Goal: Task Accomplishment & Management: Manage account settings

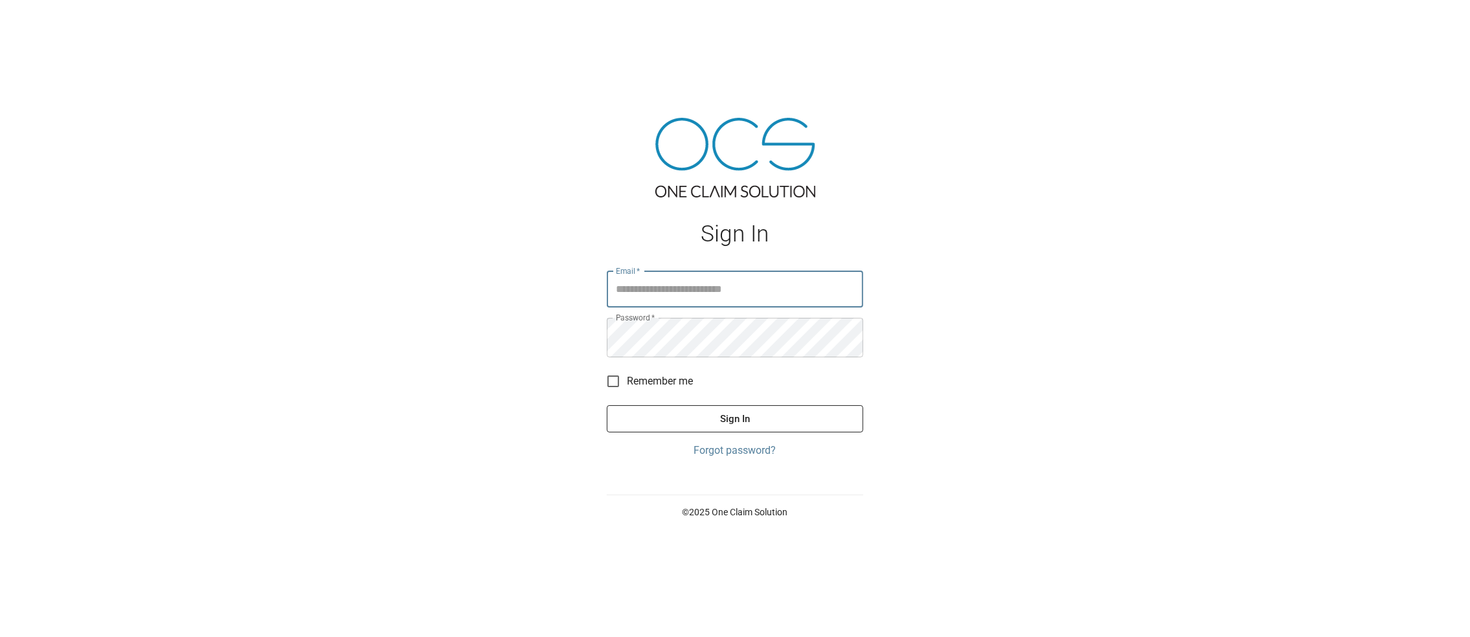
type input "**********"
click at [717, 432] on button "Sign In" at bounding box center [735, 418] width 256 height 27
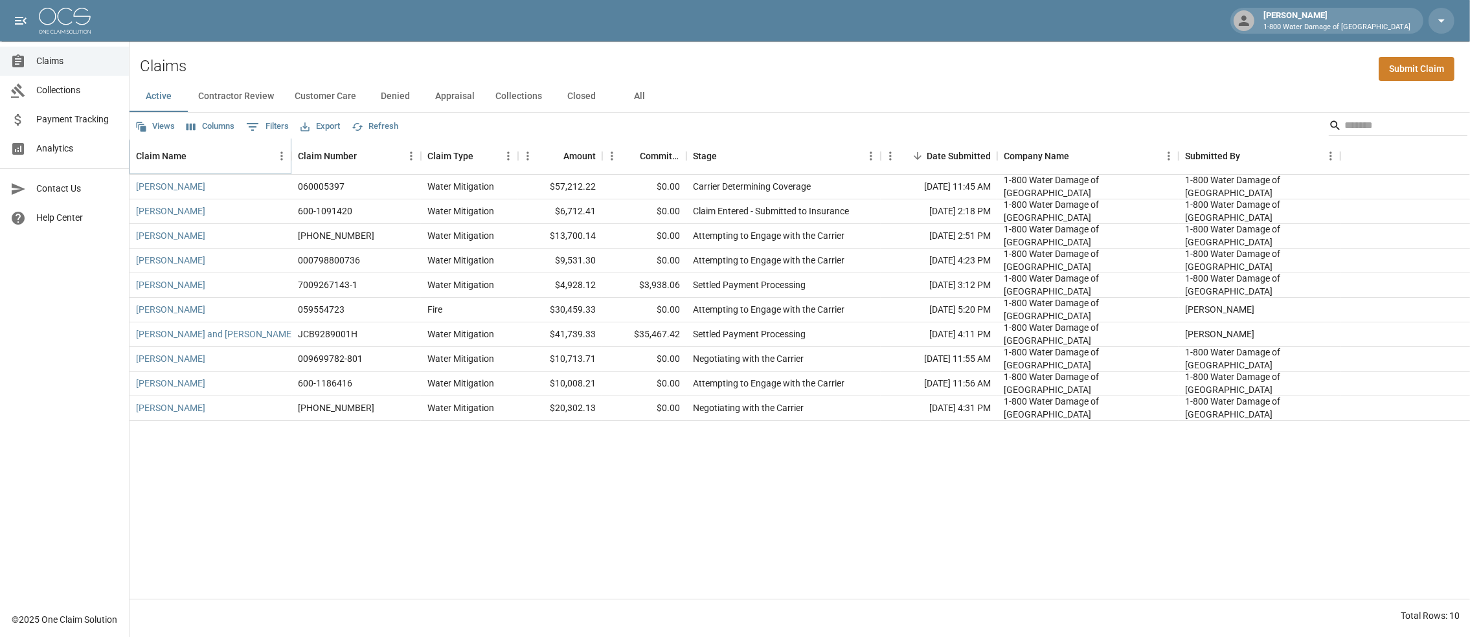
click at [201, 162] on icon "Sort" at bounding box center [196, 156] width 12 height 12
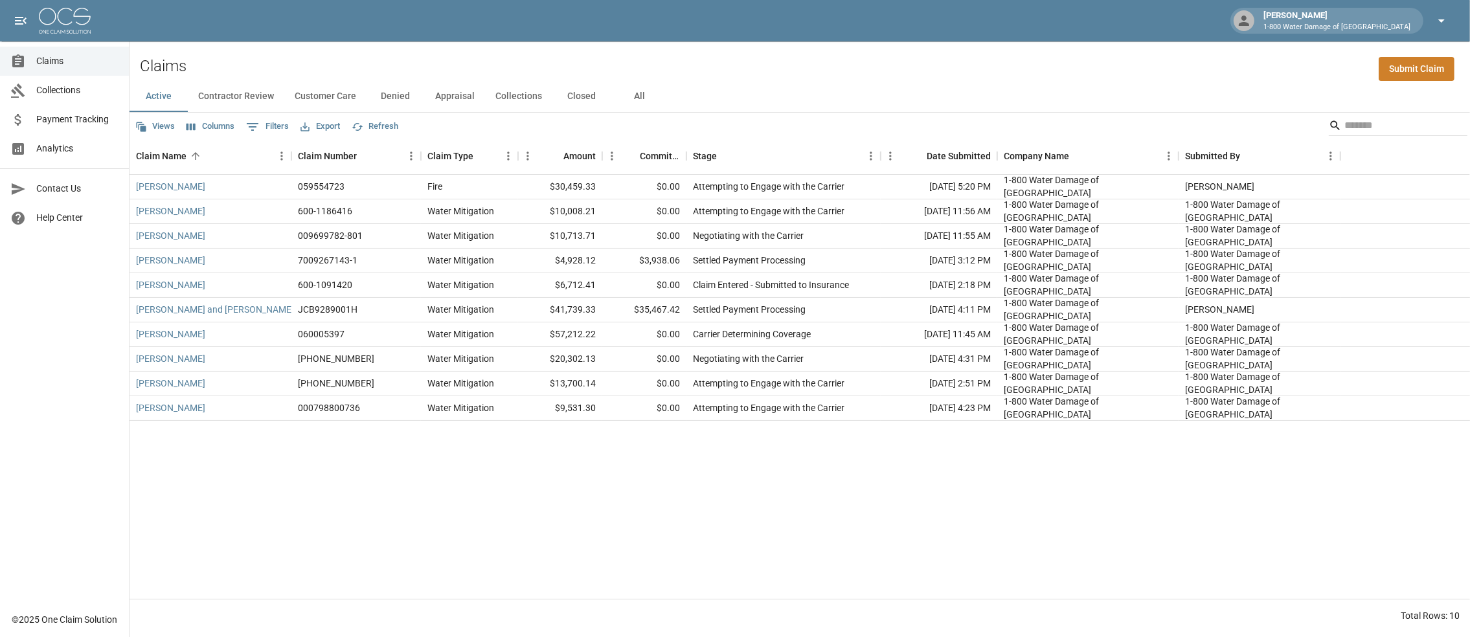
click at [1438, 21] on icon "button" at bounding box center [1441, 21] width 16 height 16
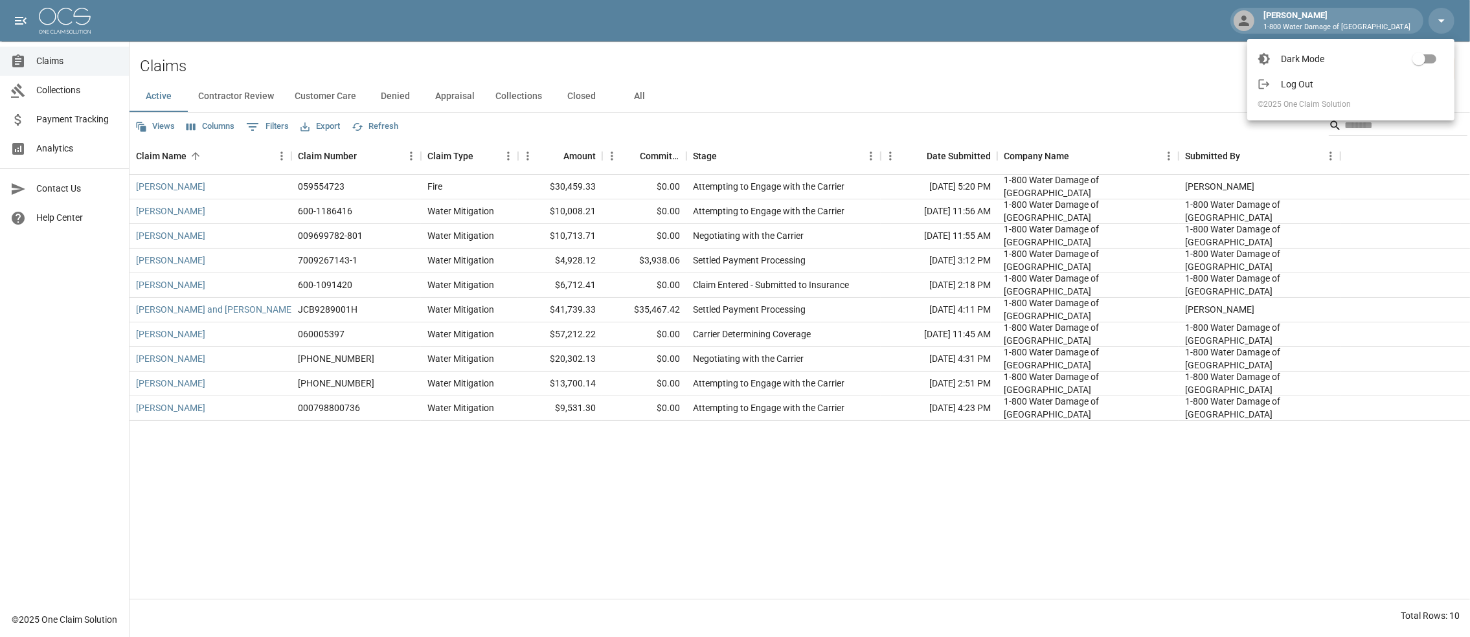
click at [1288, 74] on li "Log Out" at bounding box center [1350, 84] width 207 height 21
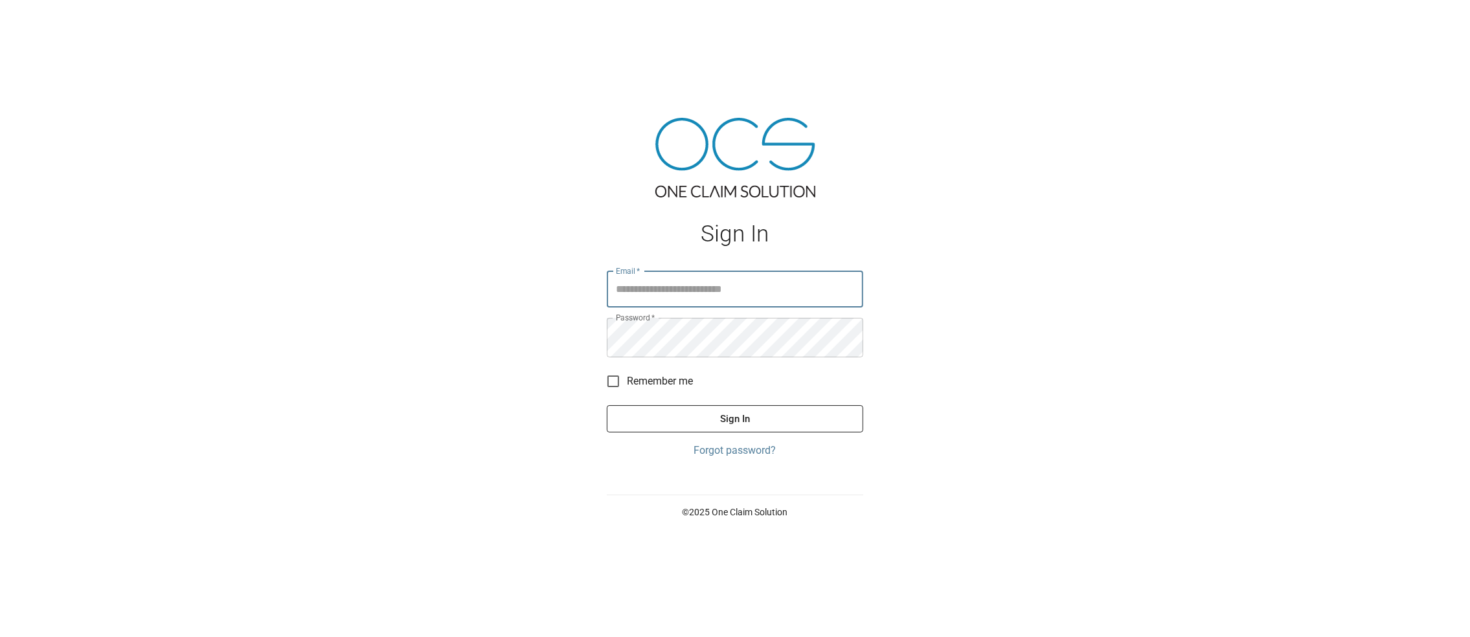
type input "**********"
click at [701, 428] on button "Sign In" at bounding box center [735, 418] width 256 height 27
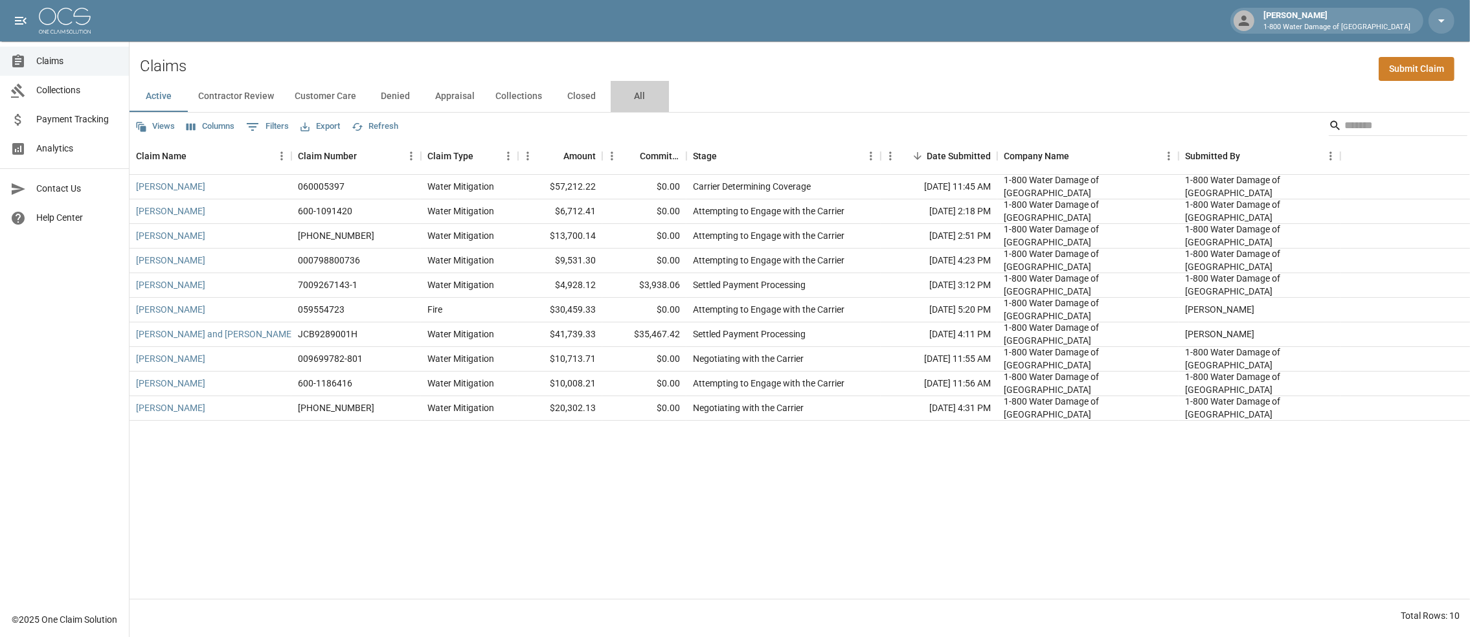
click at [669, 104] on button "All" at bounding box center [640, 96] width 58 height 31
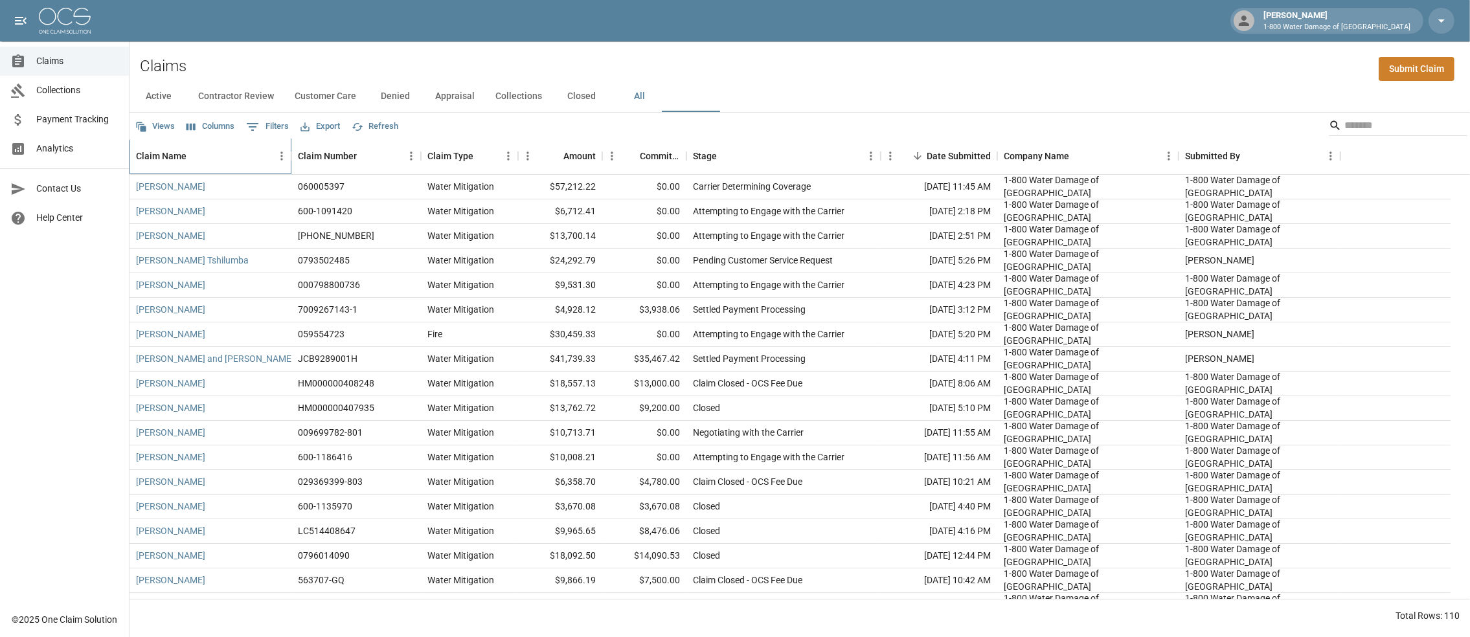
click at [179, 170] on div "Claim Name" at bounding box center [161, 156] width 50 height 36
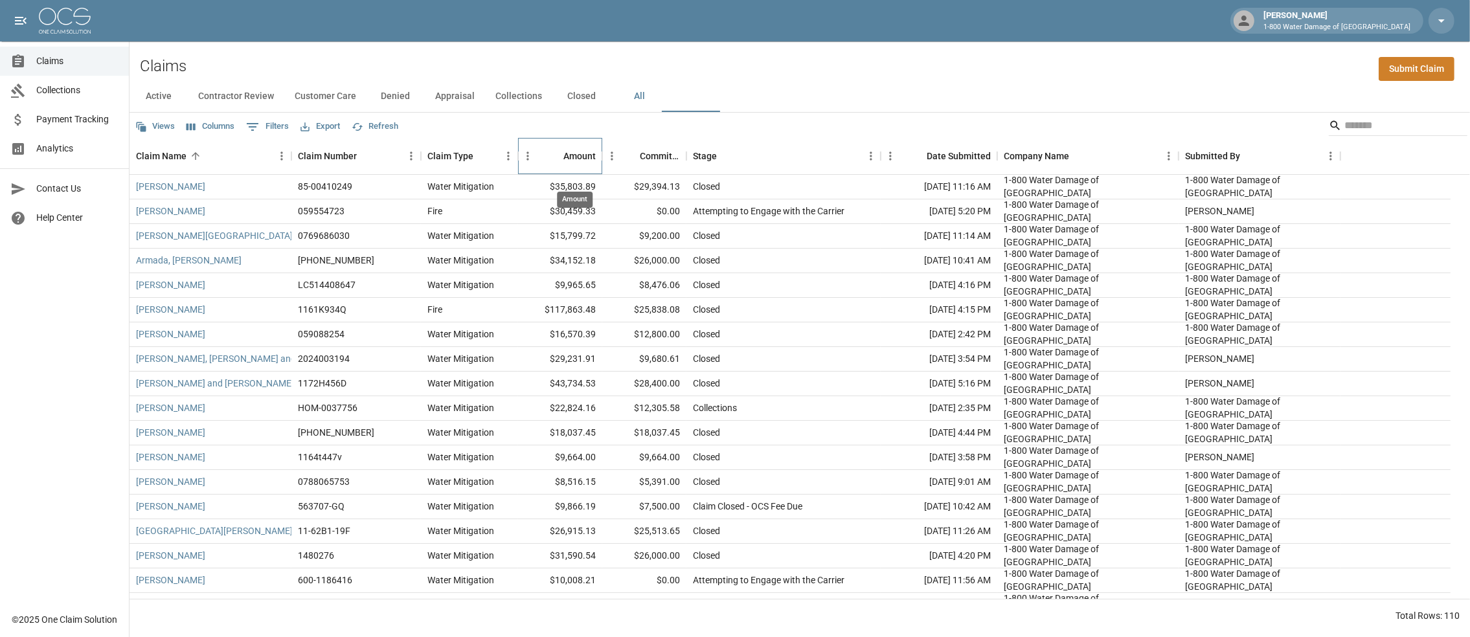
click at [583, 166] on div "Amount" at bounding box center [579, 156] width 32 height 36
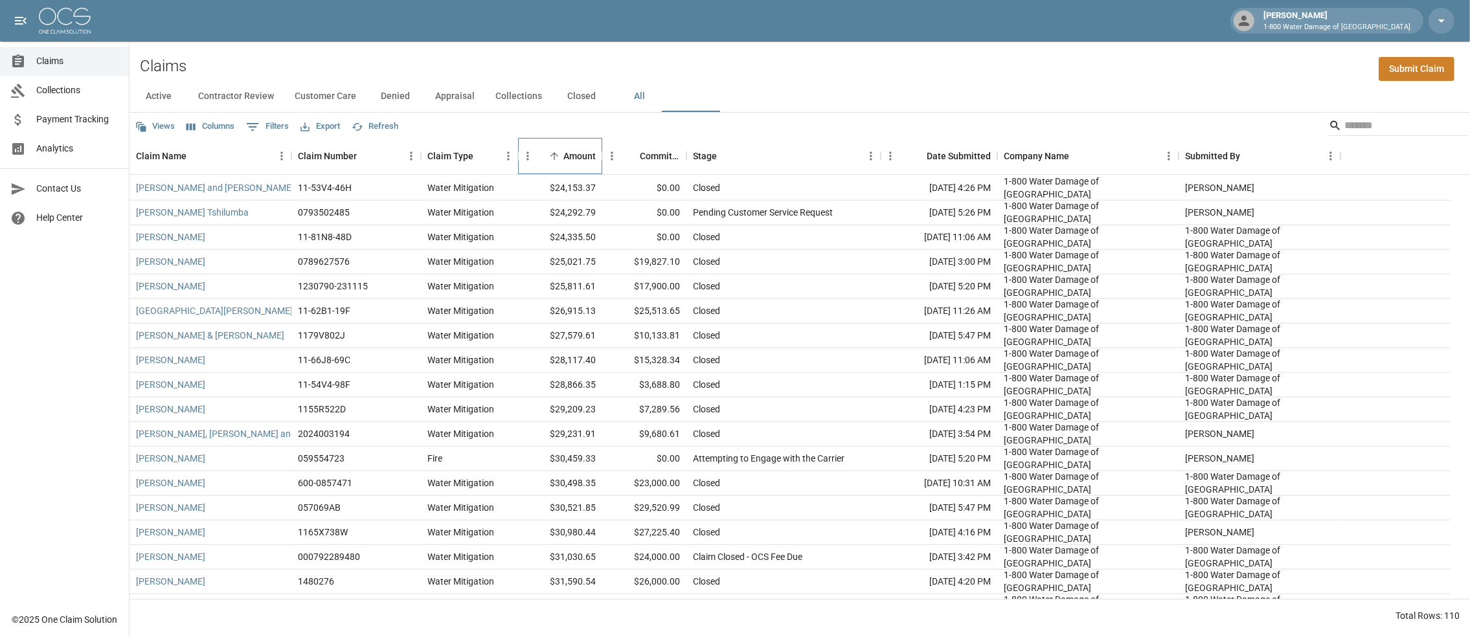
scroll to position [2201, 0]
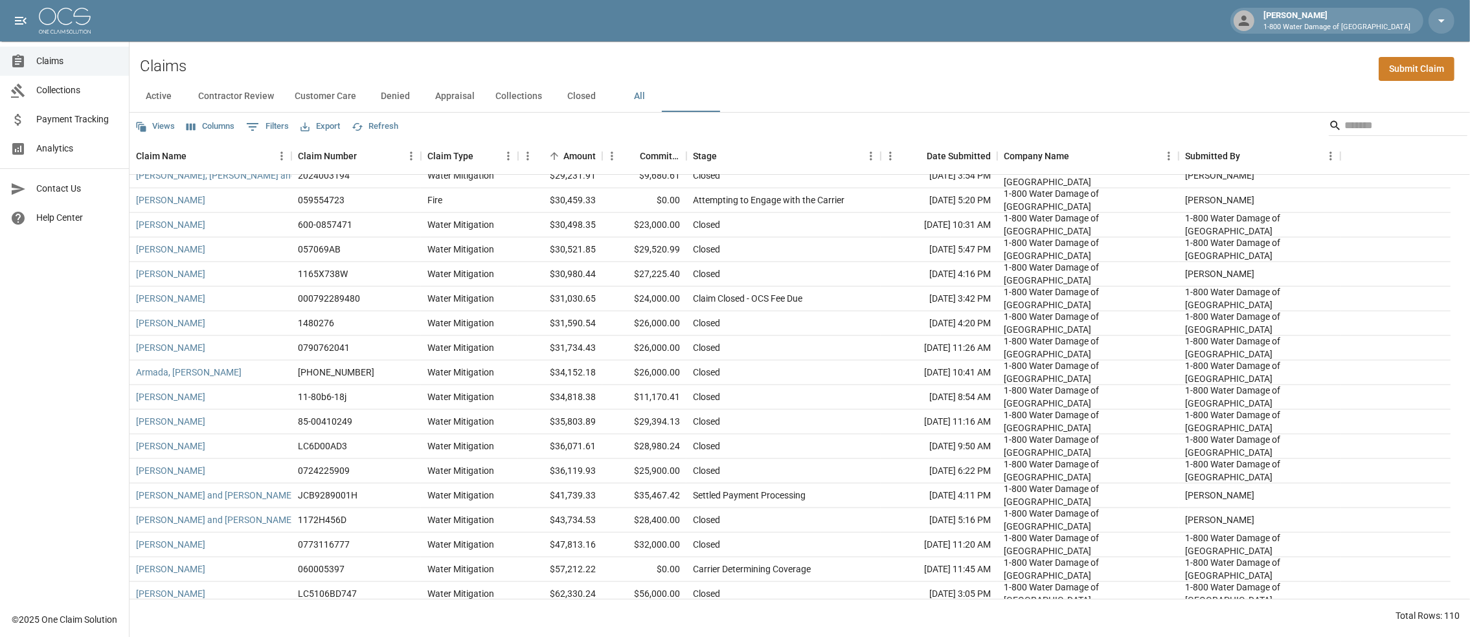
click at [611, 106] on button "Closed" at bounding box center [581, 96] width 58 height 31
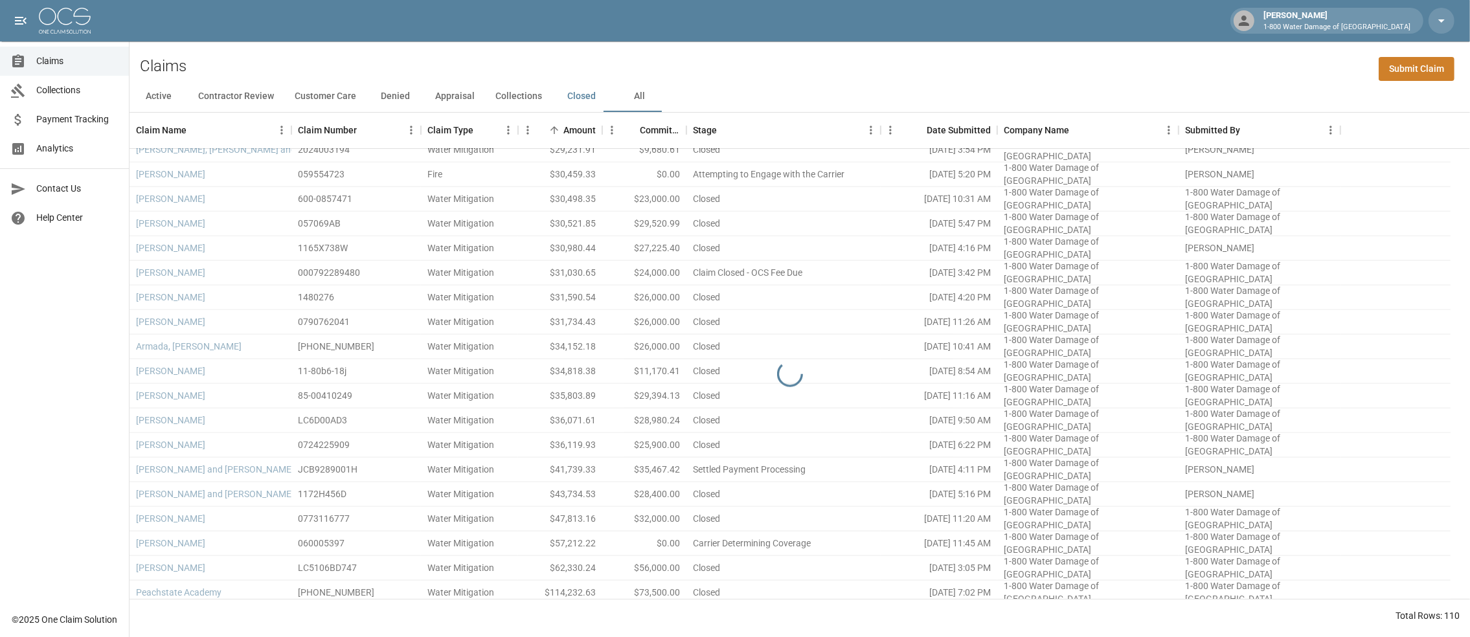
scroll to position [1856, 0]
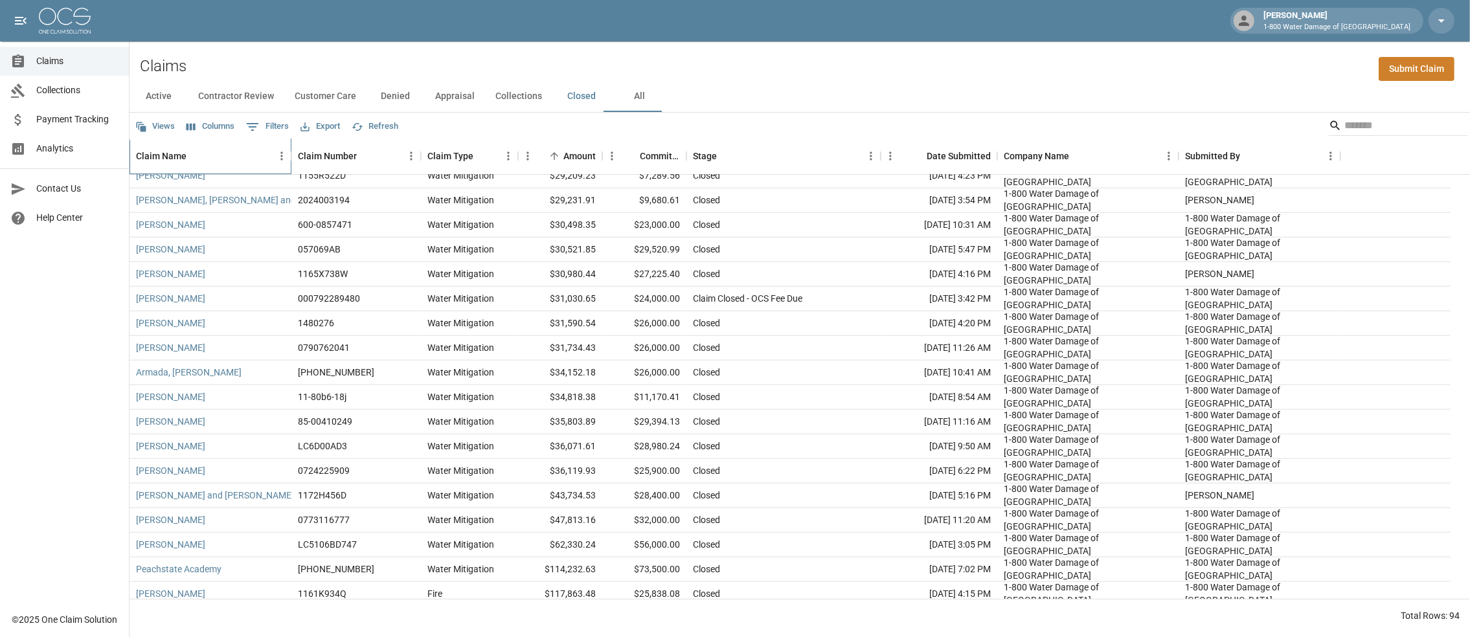
click at [151, 164] on div "Claim Name" at bounding box center [161, 156] width 50 height 36
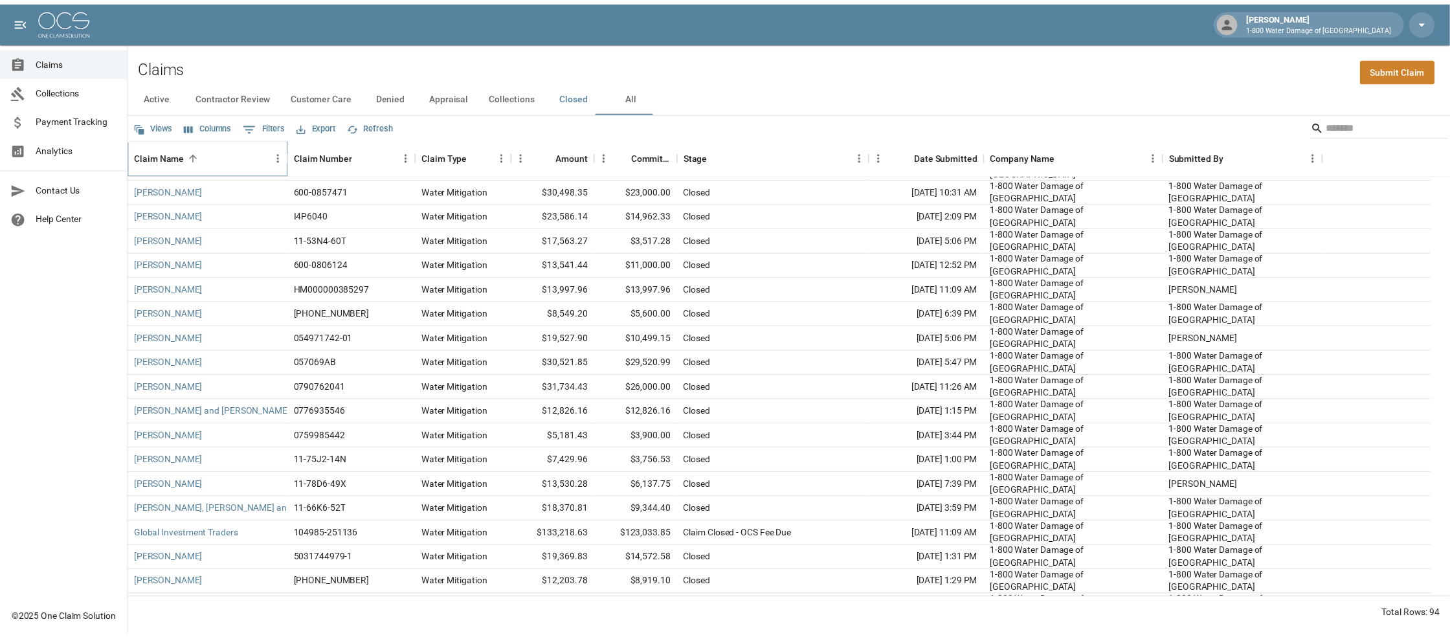
scroll to position [0, 0]
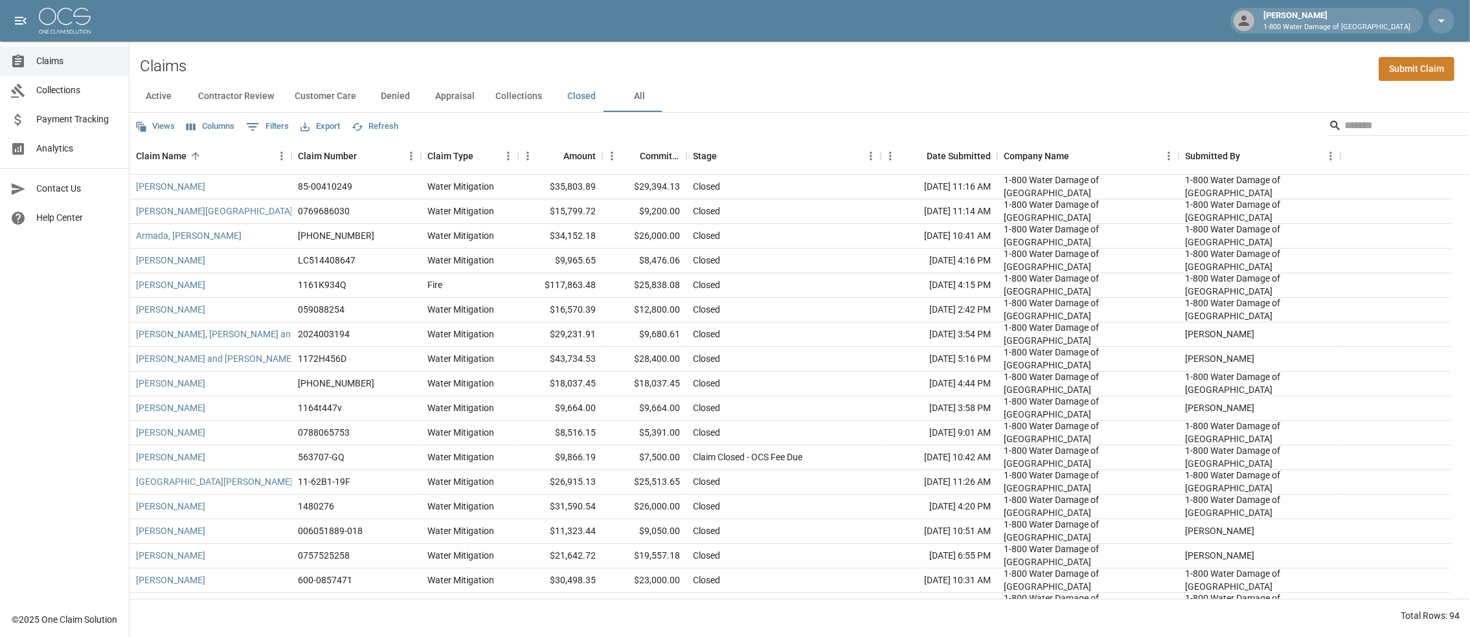
click at [40, 151] on span "Analytics" at bounding box center [77, 149] width 82 height 14
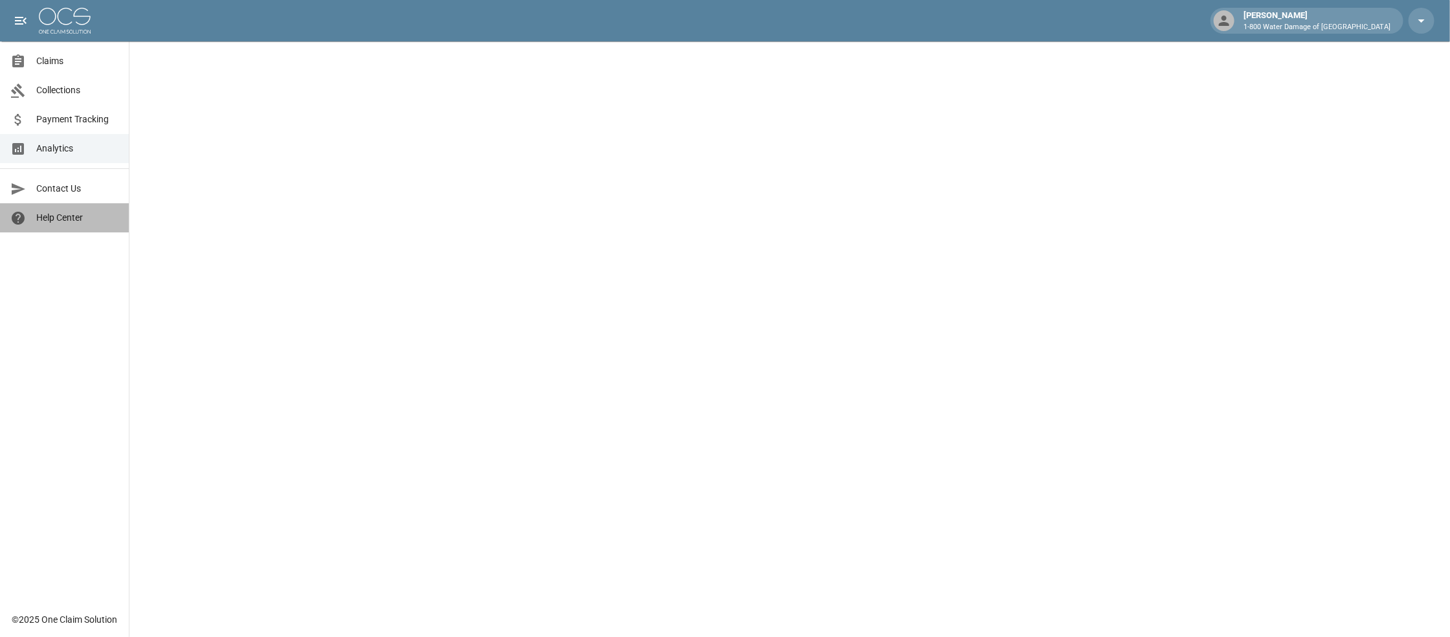
click at [65, 231] on link "Help Center" at bounding box center [64, 217] width 129 height 29
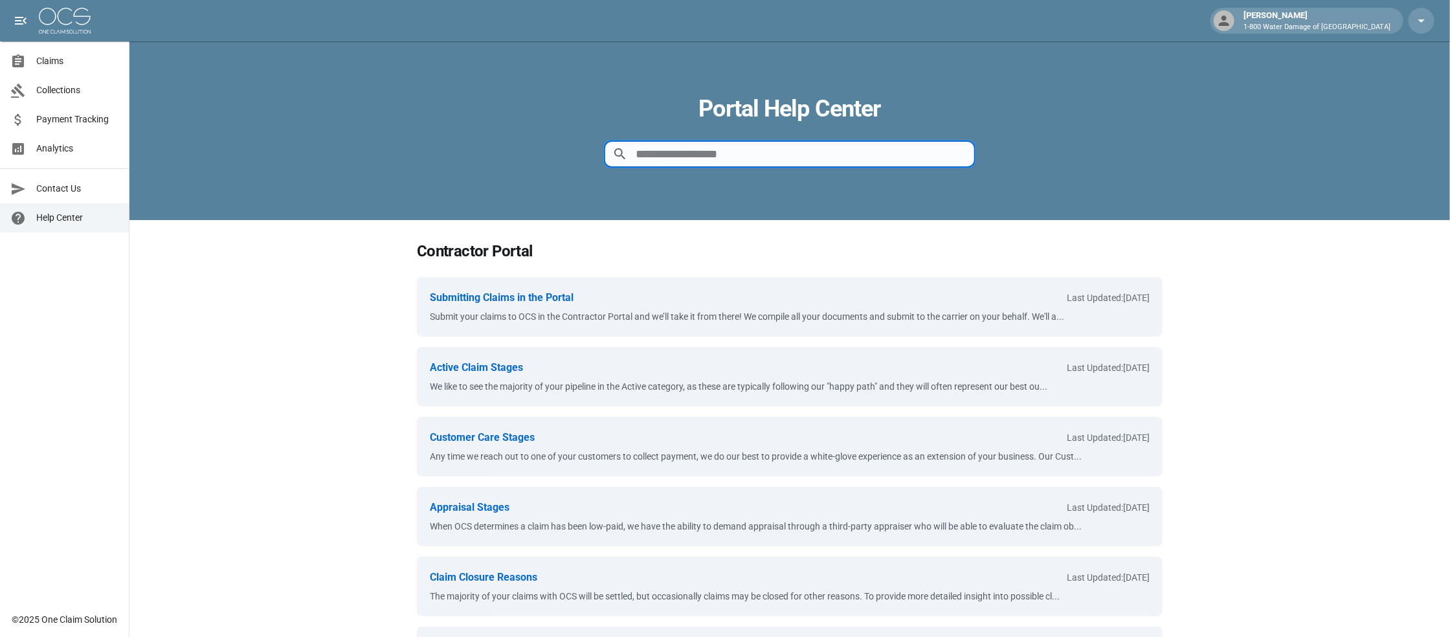
click at [702, 167] on input at bounding box center [800, 154] width 329 height 26
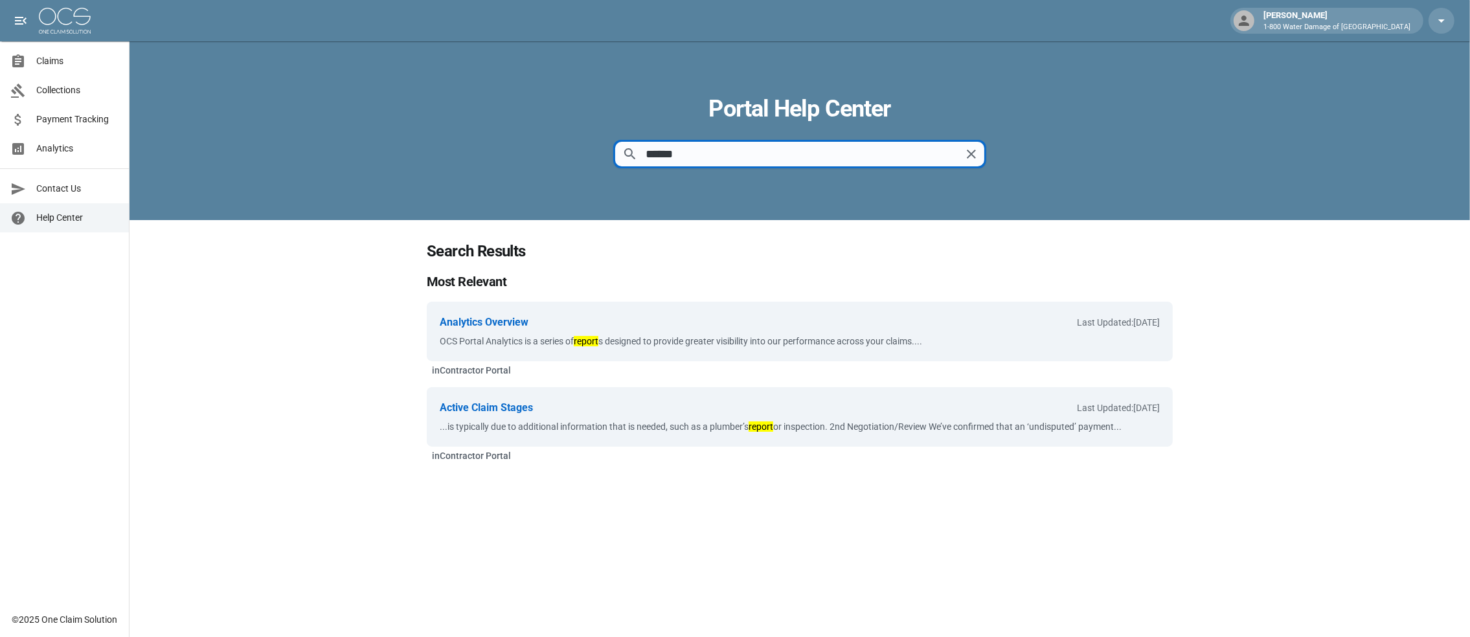
type input "******"
click at [46, 60] on span "Claims" at bounding box center [77, 61] width 82 height 14
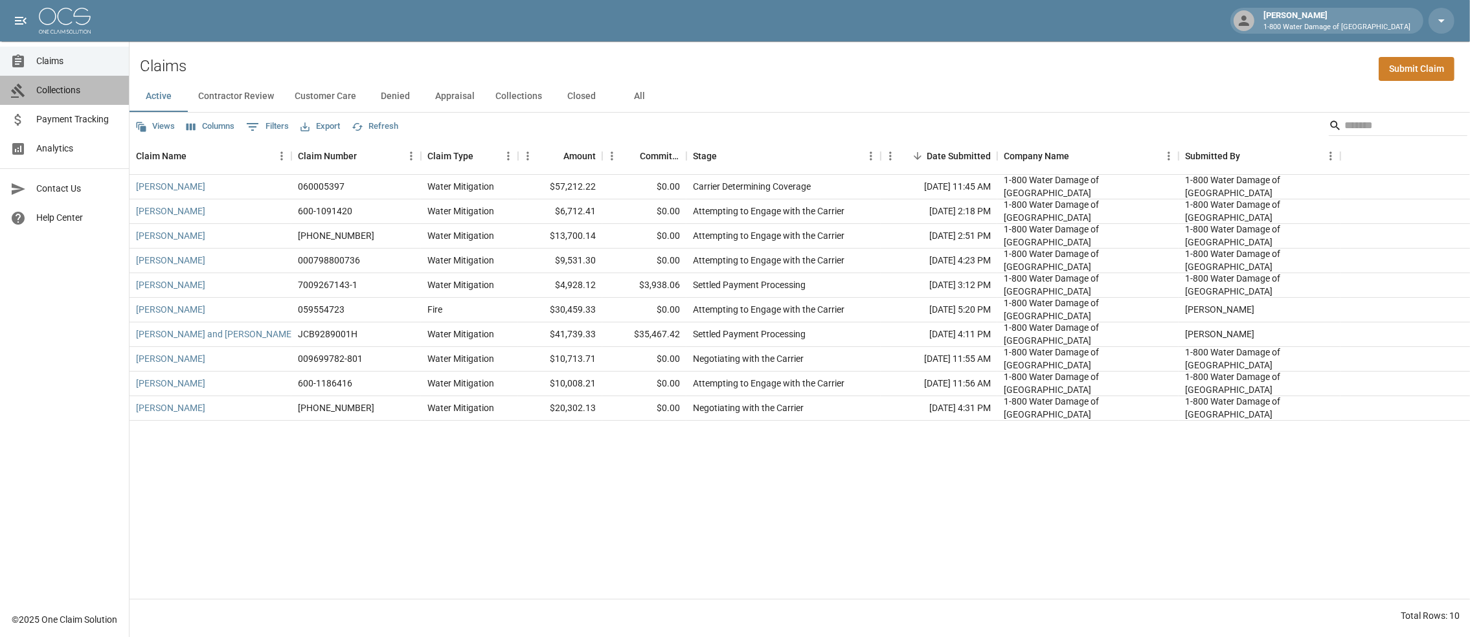
click at [42, 92] on span "Collections" at bounding box center [77, 91] width 82 height 14
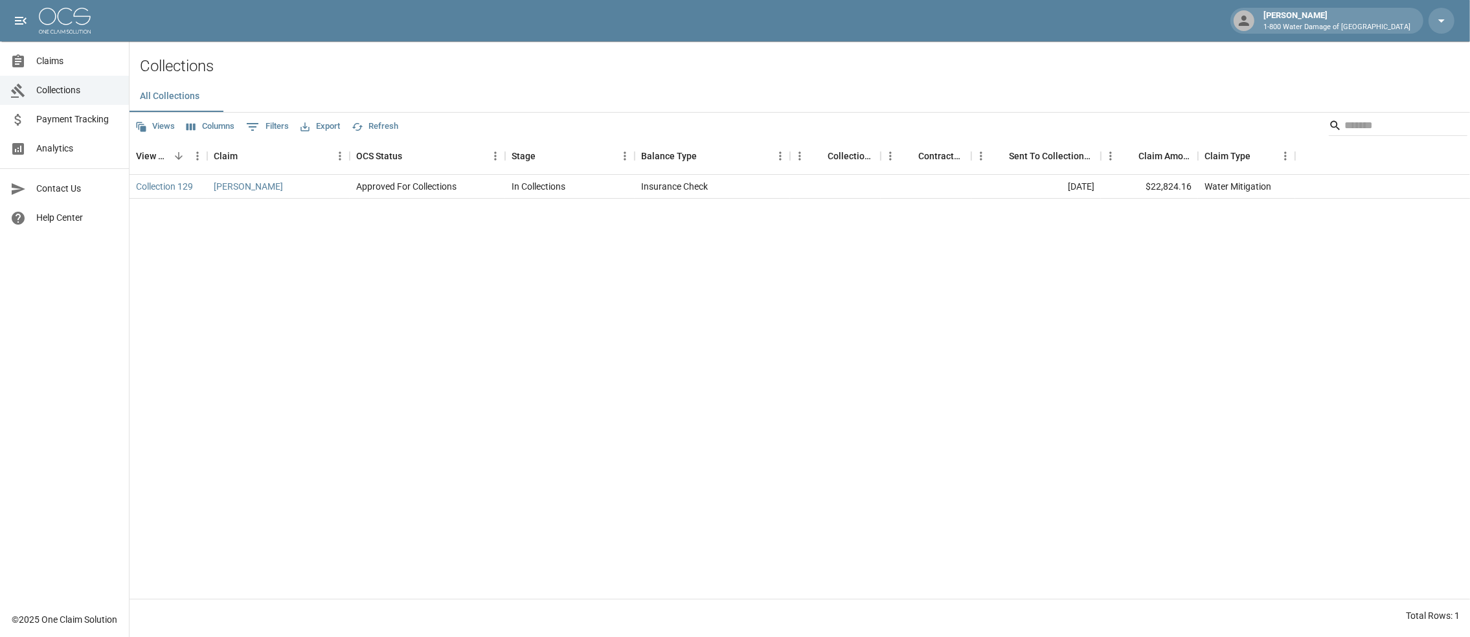
click at [62, 98] on link "Collections" at bounding box center [64, 90] width 129 height 29
click at [49, 57] on span "Claims" at bounding box center [77, 61] width 82 height 14
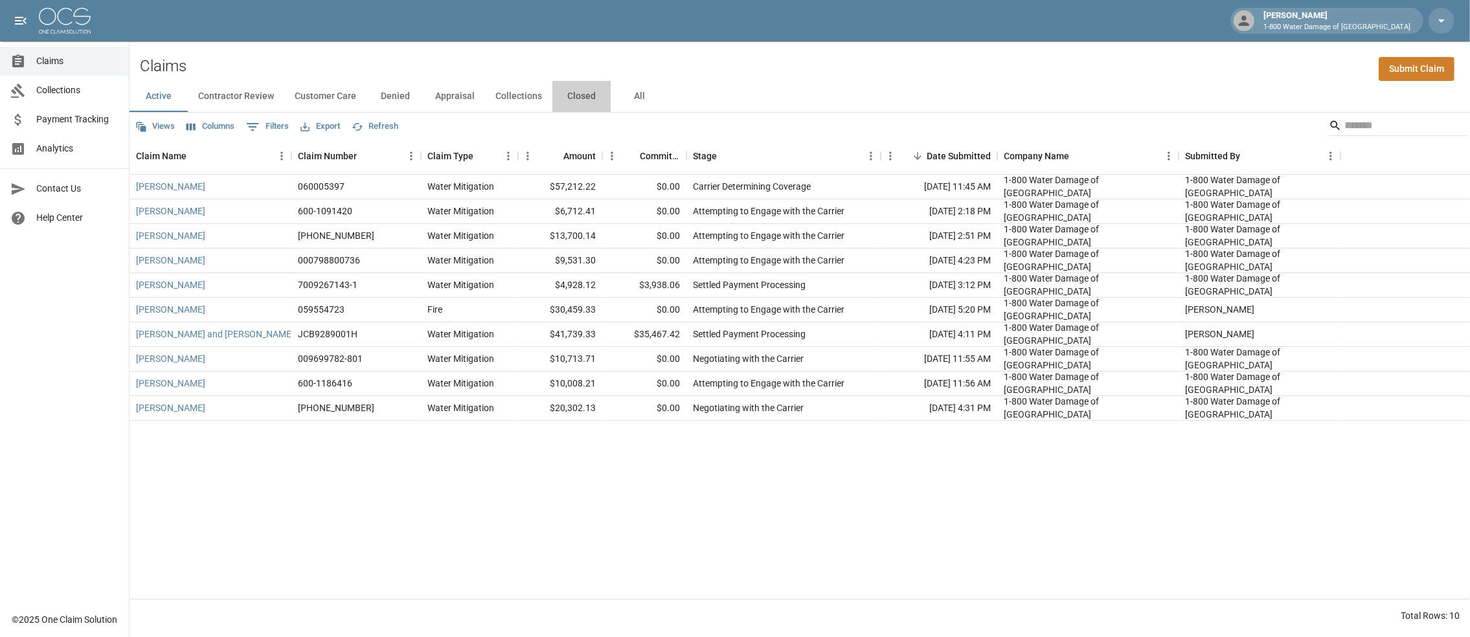
click at [611, 97] on button "Closed" at bounding box center [581, 96] width 58 height 31
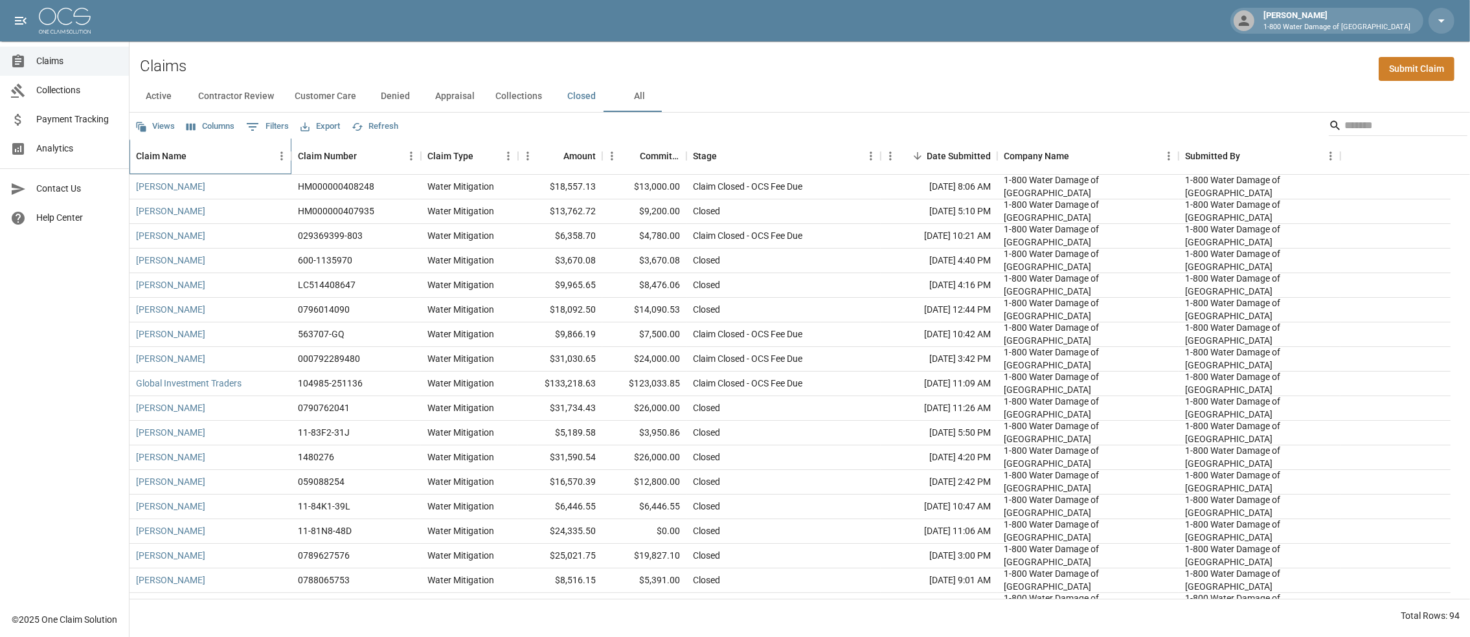
click at [186, 163] on div "Claim Name" at bounding box center [161, 156] width 50 height 36
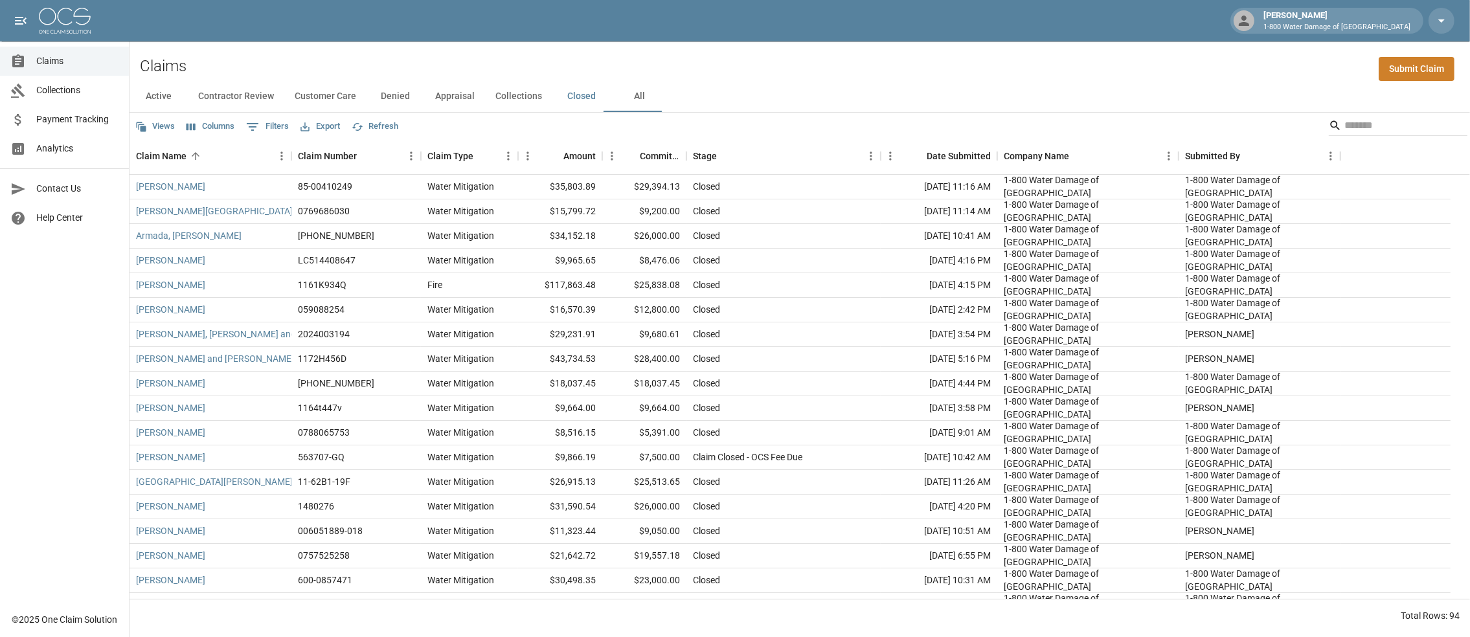
click at [343, 134] on button "Export" at bounding box center [320, 127] width 46 height 20
click at [345, 220] on li "Print" at bounding box center [373, 208] width 107 height 23
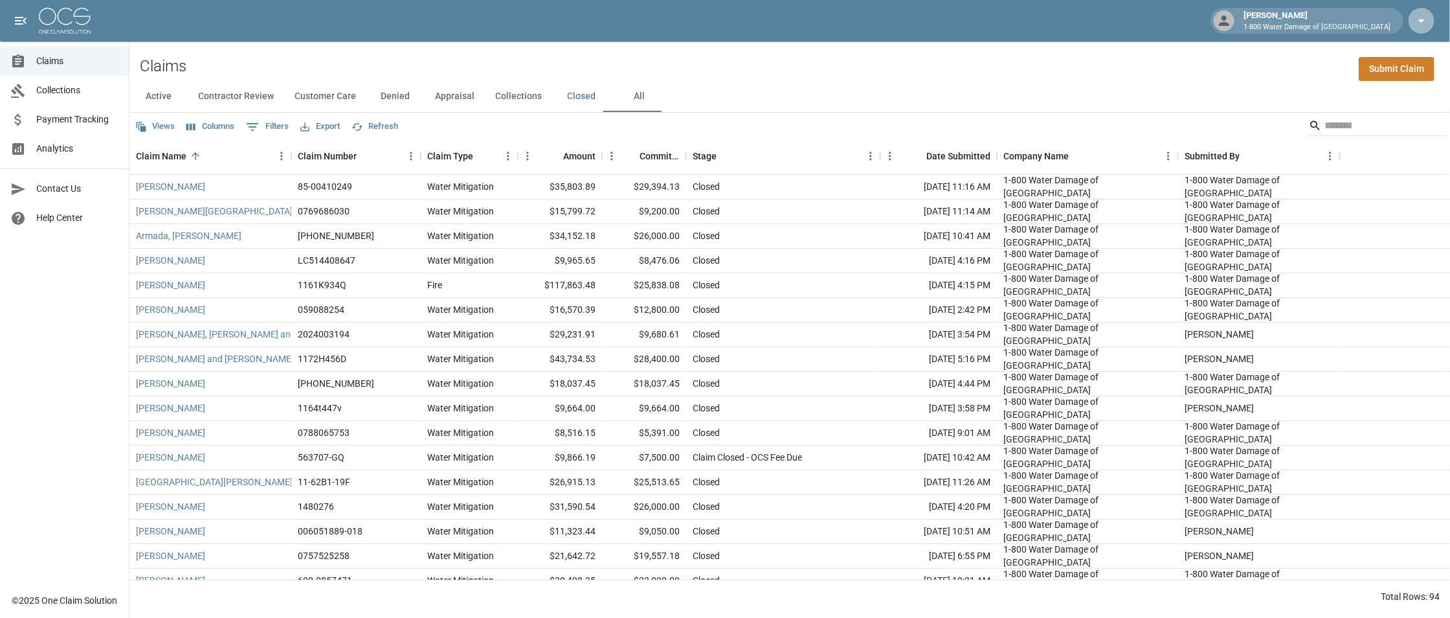
click at [1424, 16] on icon "button" at bounding box center [1422, 21] width 16 height 16
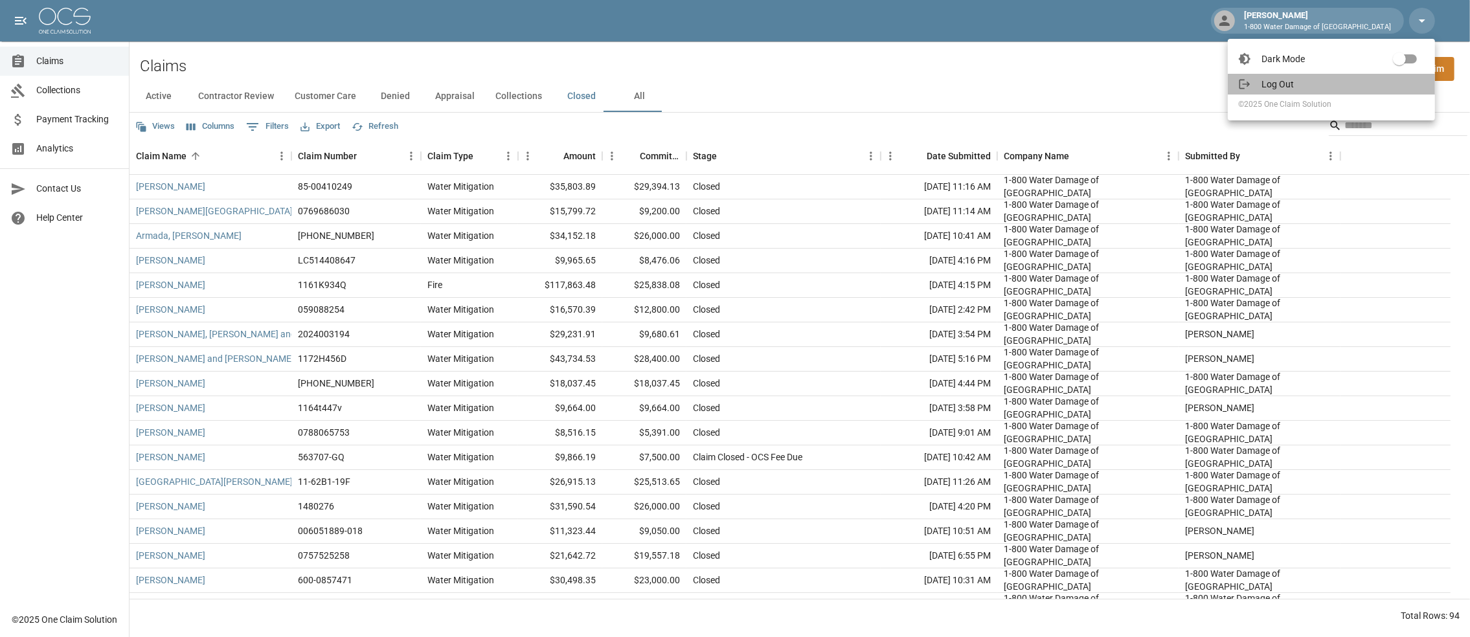
click at [1279, 91] on span "Log Out" at bounding box center [1342, 84] width 163 height 13
